Goal: Information Seeking & Learning: Learn about a topic

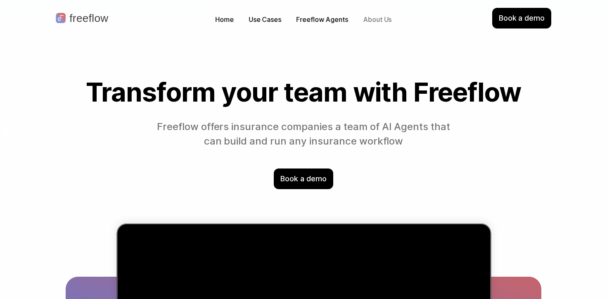
click at [378, 15] on p "About Us" at bounding box center [377, 20] width 29 height 10
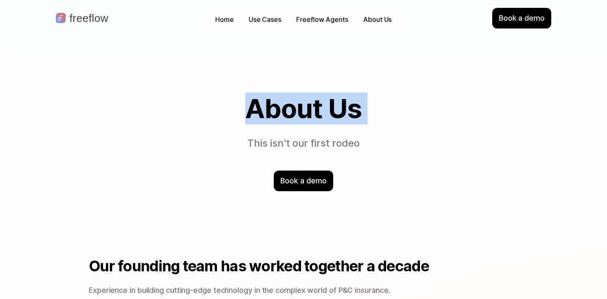
drag, startPoint x: 250, startPoint y: 108, endPoint x: 357, endPoint y: 136, distance: 109.6
click at [357, 136] on div "About Us This isn't our first rodeo" at bounding box center [304, 122] width 430 height 57
click at [363, 145] on p "This isn't our first rodeo" at bounding box center [303, 143] width 301 height 14
drag, startPoint x: 363, startPoint y: 145, endPoint x: 240, endPoint y: 109, distance: 128.0
click at [241, 110] on div "About Us This isn't our first rodeo" at bounding box center [304, 122] width 430 height 57
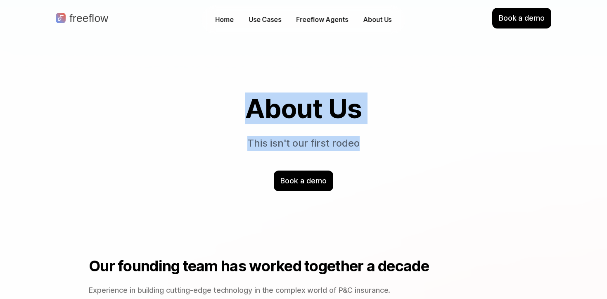
click at [364, 138] on p "This isn't our first rodeo" at bounding box center [303, 143] width 301 height 14
